Goal: Information Seeking & Learning: Check status

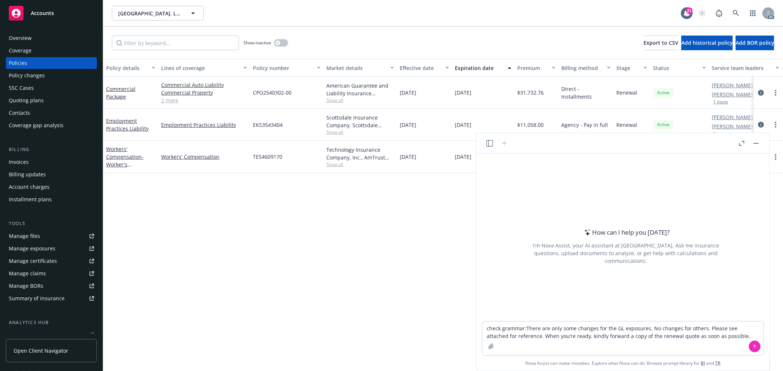
type textarea "check grammar: There are only some changes for the GL exposures. No changes for…"
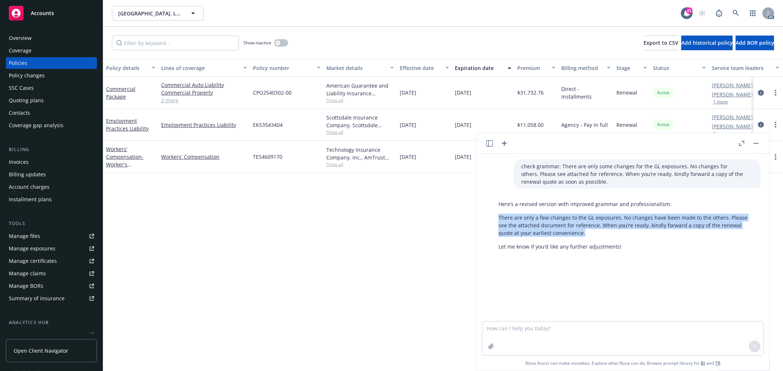
drag, startPoint x: 588, startPoint y: 235, endPoint x: 499, endPoint y: 218, distance: 90.8
click at [499, 218] on p "There are only a few changes to the GL exposures. No changes have been made to …" at bounding box center [625, 225] width 255 height 23
copy p "There are only a few changes to the GL exposures. No changes have been made to …"
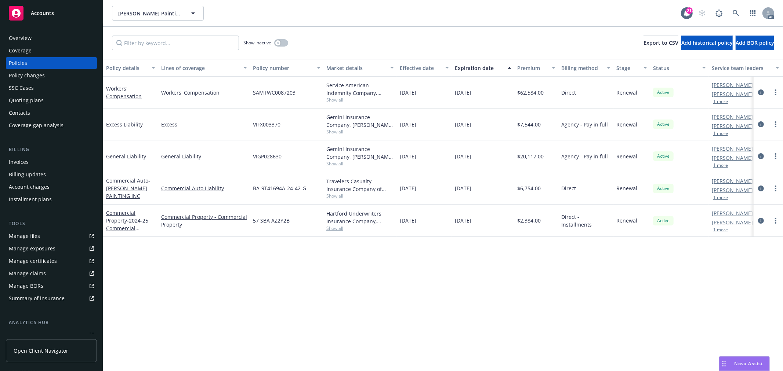
click at [719, 101] on button "1 more" at bounding box center [720, 101] width 15 height 4
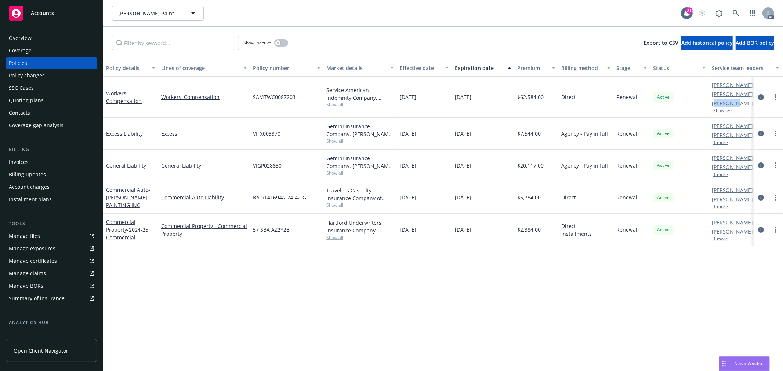
drag, startPoint x: 714, startPoint y: 104, endPoint x: 734, endPoint y: 104, distance: 20.2
click at [734, 104] on link "Mike Fisher" at bounding box center [732, 103] width 41 height 8
drag, startPoint x: 711, startPoint y: 105, endPoint x: 731, endPoint y: 104, distance: 20.6
click at [731, 104] on div "Salvador Pizzo AC James Seagle AM Mike Fisher PD Show less" at bounding box center [745, 97] width 73 height 41
copy link "Mike Fis"
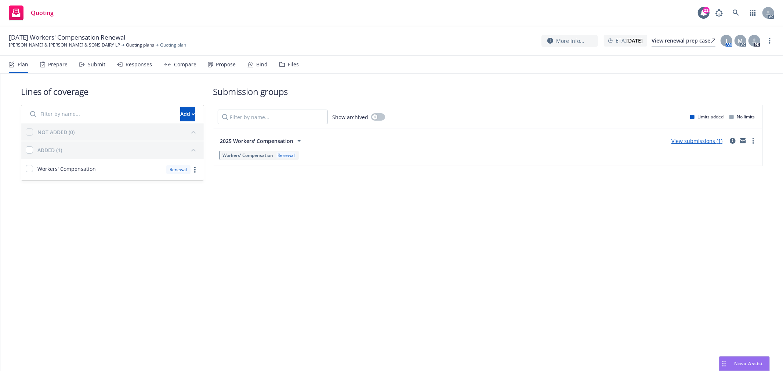
click at [92, 60] on div "Submit" at bounding box center [92, 65] width 26 height 18
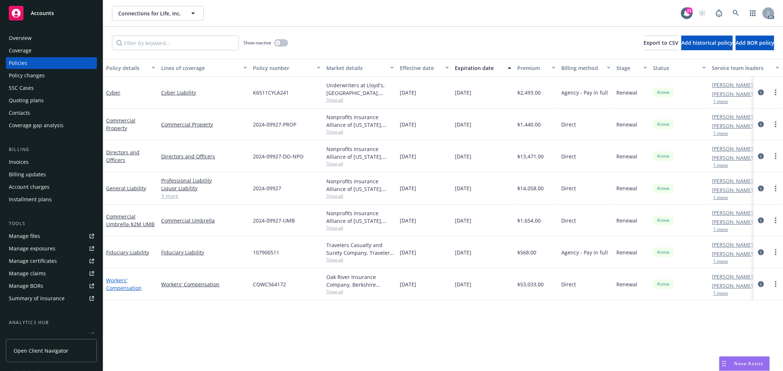
click at [121, 290] on link "Workers' Compensation" at bounding box center [124, 284] width 36 height 15
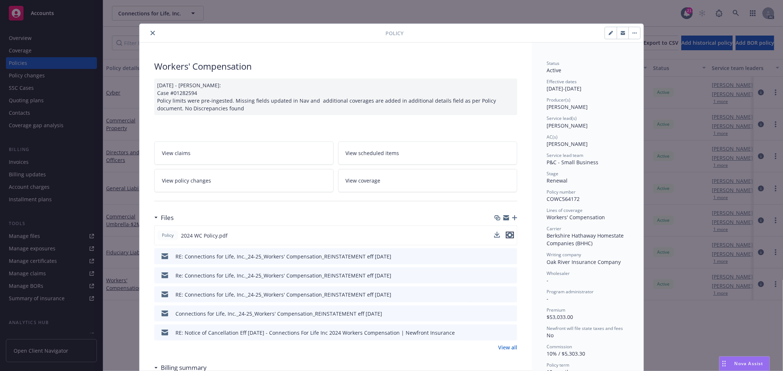
click at [507, 234] on icon "preview file" at bounding box center [509, 235] width 7 height 5
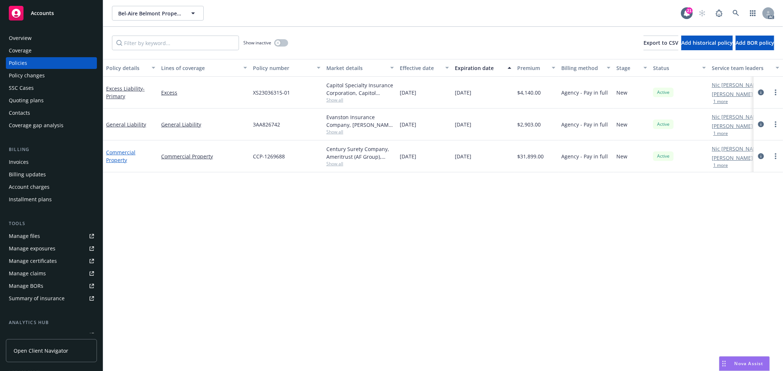
click at [123, 154] on link "Commercial Property" at bounding box center [120, 156] width 29 height 15
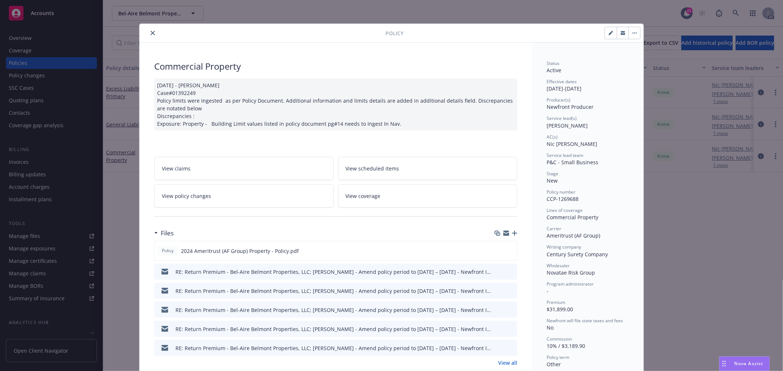
click at [281, 200] on link "View policy changes" at bounding box center [243, 196] width 179 height 23
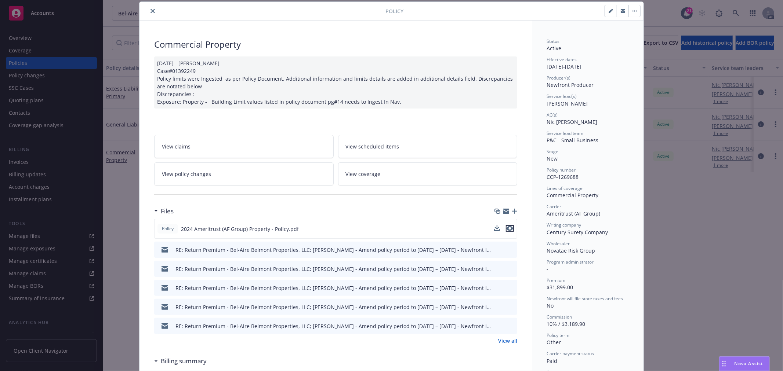
click at [506, 229] on icon "preview file" at bounding box center [509, 228] width 7 height 5
